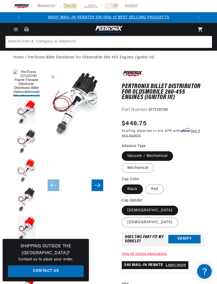
click at [95, 183] on icon "Slide right" at bounding box center [97, 184] width 6 height 5
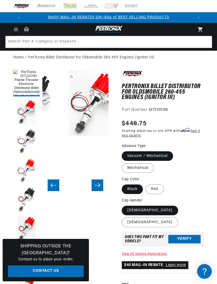
scroll to position [0, 66]
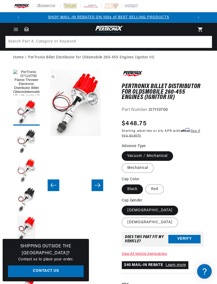
click at [96, 185] on icon "Slide right" at bounding box center [98, 185] width 6 height 4
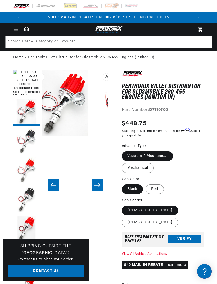
scroll to position [0, 132]
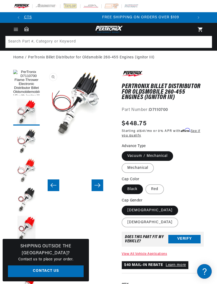
click at [97, 186] on icon "Slide right" at bounding box center [97, 184] width 6 height 5
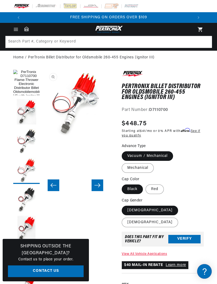
click at [94, 184] on icon "Slide right" at bounding box center [97, 184] width 6 height 5
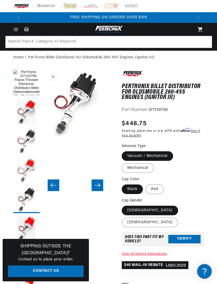
click at [96, 186] on icon "Slide right" at bounding box center [97, 184] width 6 height 5
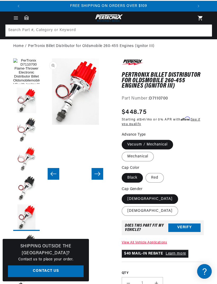
scroll to position [12, 0]
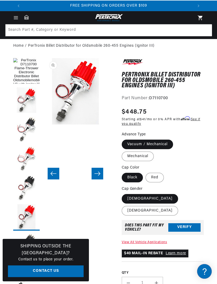
click at [158, 206] on label "[DEMOGRAPHIC_DATA]" at bounding box center [150, 211] width 56 height 10
click at [181, 193] on input "[DEMOGRAPHIC_DATA]" at bounding box center [181, 193] width 0 height 0
radio input "true"
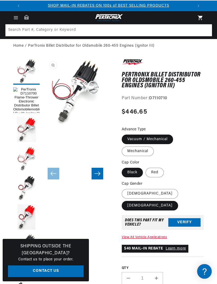
click at [132, 192] on label "[DEMOGRAPHIC_DATA]" at bounding box center [150, 194] width 56 height 10
click at [123, 188] on input "[DEMOGRAPHIC_DATA]" at bounding box center [123, 188] width 0 height 0
radio input "true"
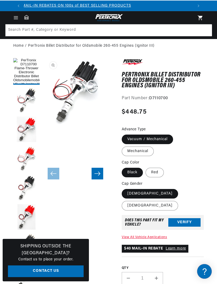
click at [161, 201] on label "[DEMOGRAPHIC_DATA]" at bounding box center [150, 206] width 56 height 10
click at [181, 188] on input "[DEMOGRAPHIC_DATA]" at bounding box center [181, 188] width 0 height 0
radio input "true"
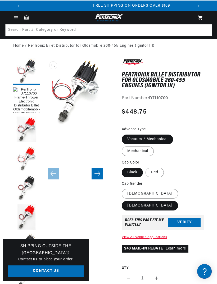
scroll to position [0, 170]
click at [130, 192] on label "[DEMOGRAPHIC_DATA]" at bounding box center [150, 194] width 56 height 10
click at [123, 188] on input "[DEMOGRAPHIC_DATA]" at bounding box center [123, 188] width 0 height 0
radio input "true"
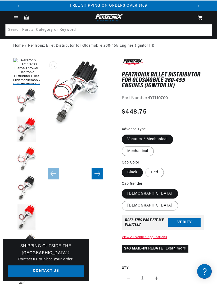
click at [158, 201] on label "[DEMOGRAPHIC_DATA]" at bounding box center [150, 206] width 56 height 10
click at [181, 188] on input "[DEMOGRAPHIC_DATA]" at bounding box center [181, 188] width 0 height 0
radio input "true"
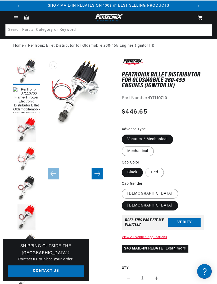
click at [133, 151] on label "Mechanical" at bounding box center [138, 151] width 32 height 10
click at [176, 134] on input "Mechanical" at bounding box center [176, 133] width 0 height 0
radio input "true"
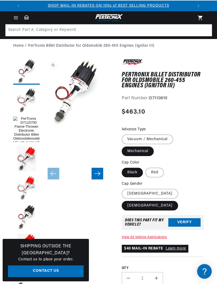
click at [136, 138] on label "Vacuum / Mechanical" at bounding box center [147, 139] width 51 height 10
click at [123, 134] on input "Vacuum / Mechanical" at bounding box center [123, 133] width 0 height 0
radio input "true"
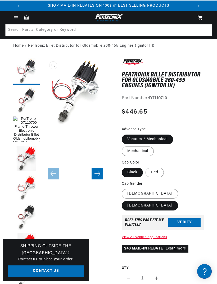
click at [132, 151] on label "Mechanical" at bounding box center [138, 151] width 32 height 10
click at [176, 134] on input "Mechanical" at bounding box center [176, 133] width 0 height 0
radio input "true"
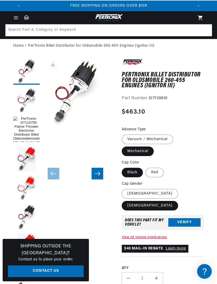
click at [42, 124] on button "Open media 7 in modal" at bounding box center [42, 124] width 0 height 0
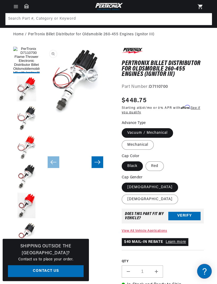
scroll to position [0, 170]
